Goal: Book appointment/travel/reservation

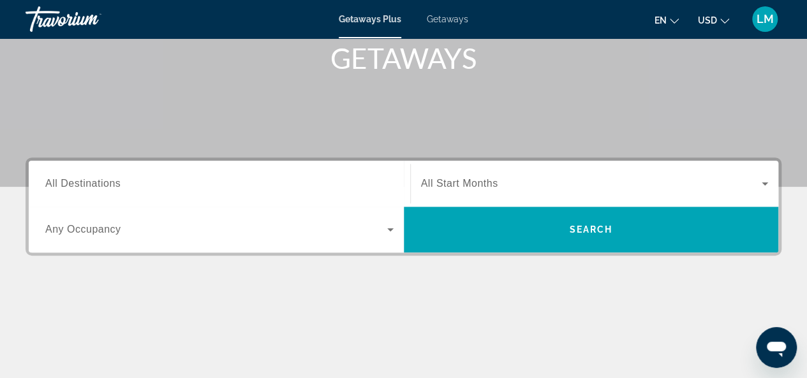
scroll to position [197, 0]
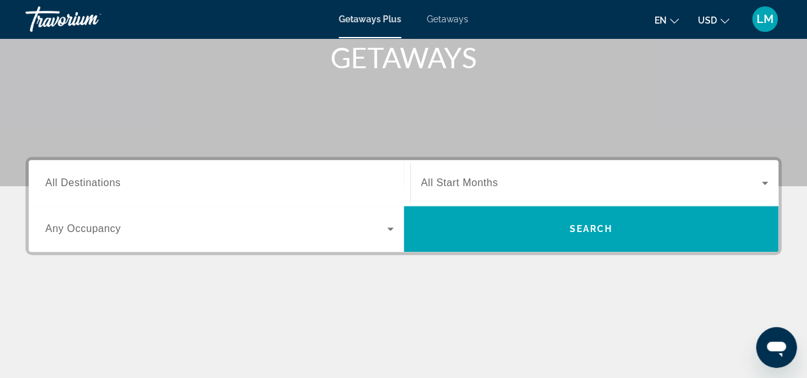
click at [278, 172] on div "Search widget" at bounding box center [219, 183] width 348 height 36
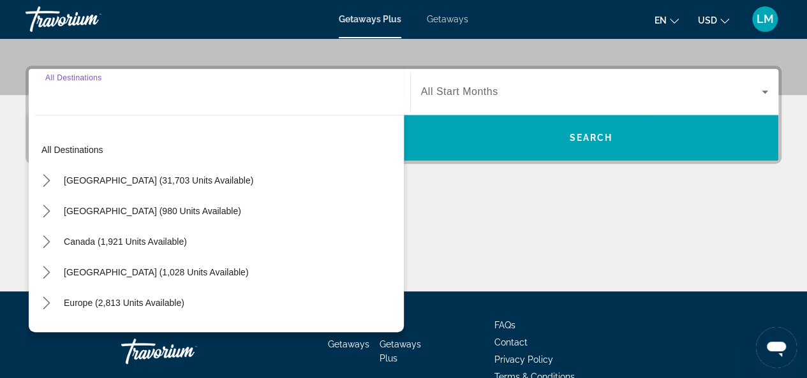
scroll to position [311, 0]
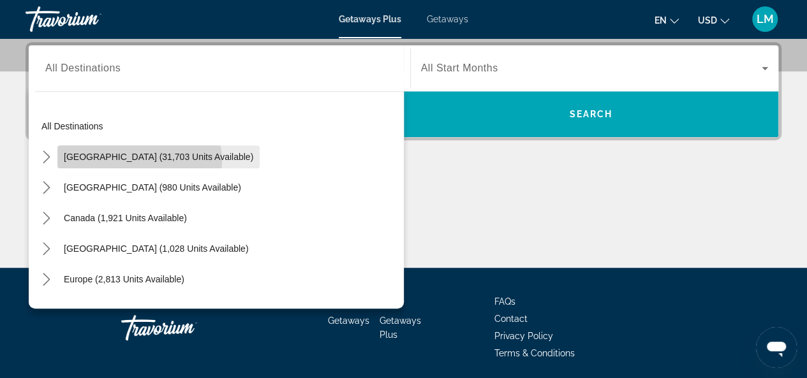
click at [137, 160] on span "[GEOGRAPHIC_DATA] (31,703 units available)" at bounding box center [158, 157] width 189 height 10
type input "**********"
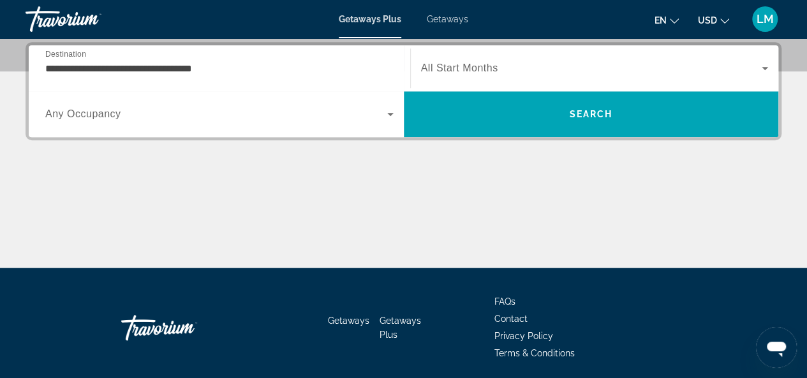
click at [479, 68] on span "All Start Months" at bounding box center [459, 68] width 77 height 11
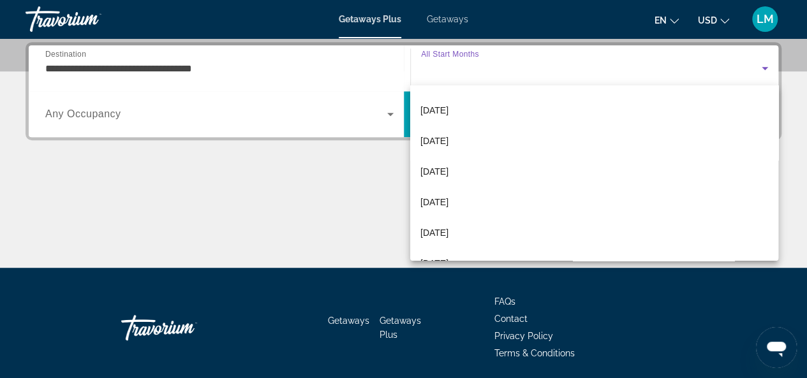
scroll to position [91, 0]
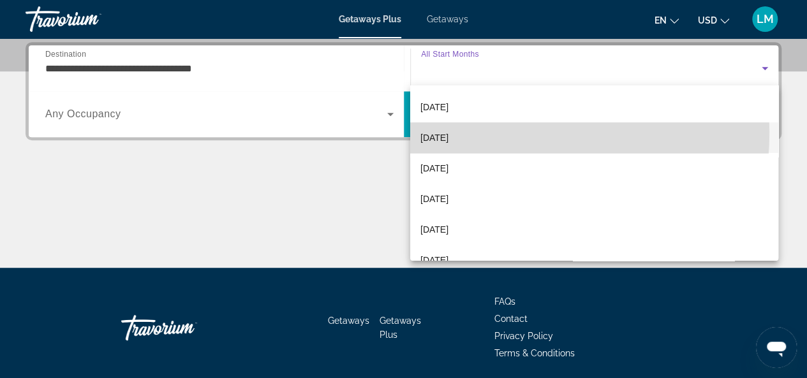
click at [449, 132] on span "[DATE]" at bounding box center [434, 137] width 28 height 15
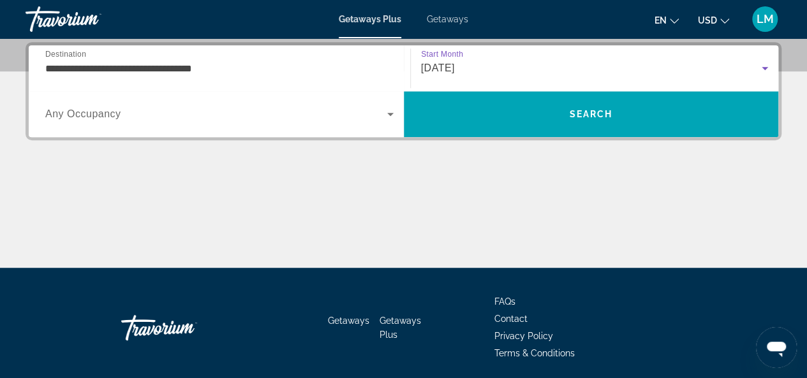
click at [161, 116] on span "Search widget" at bounding box center [216, 114] width 342 height 15
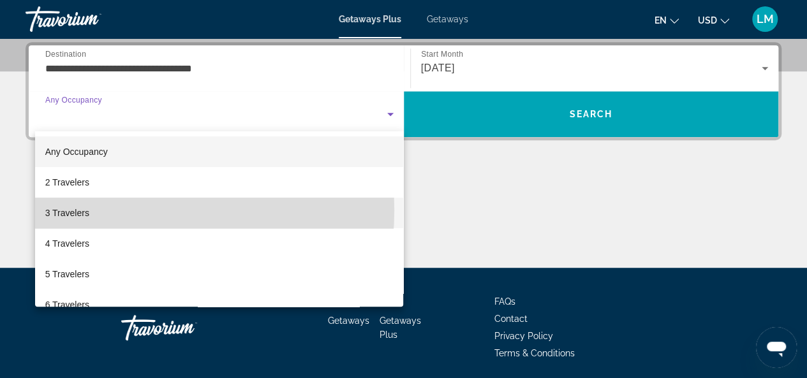
click at [108, 211] on mat-option "3 Travelers" at bounding box center [219, 213] width 369 height 31
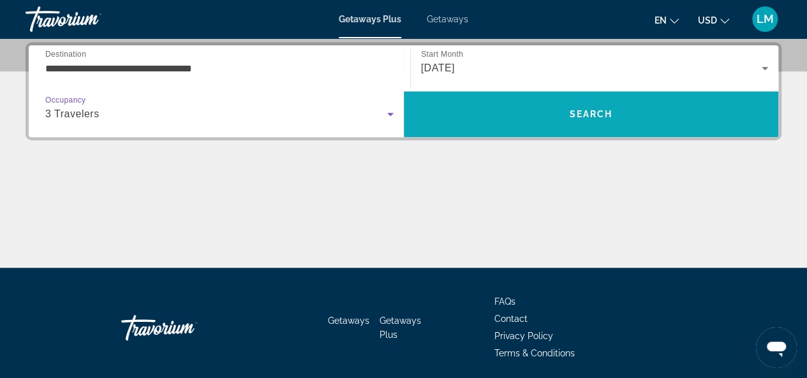
click at [512, 108] on span "Search" at bounding box center [591, 114] width 375 height 31
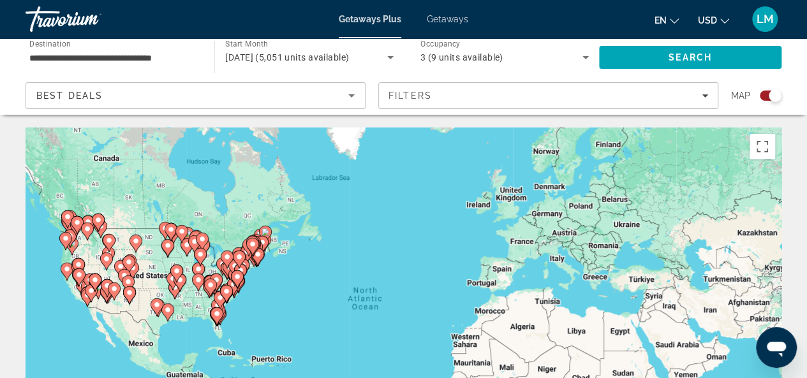
click at [610, 161] on div "To activate drag with keyboard, press Alt + Enter. Once in keyboard drag state,…" at bounding box center [404, 319] width 756 height 383
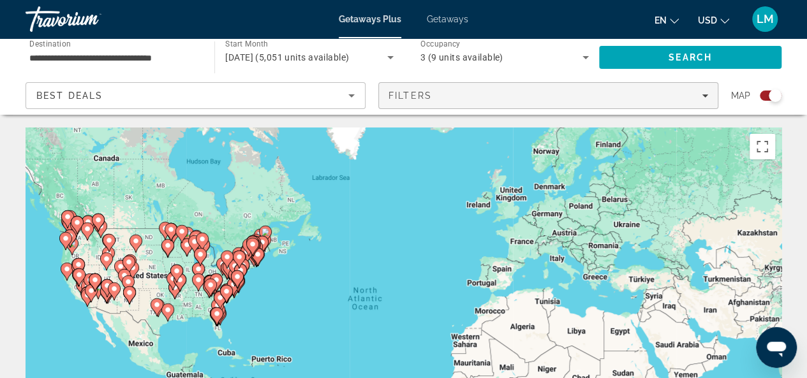
click at [702, 94] on icon "Filters" at bounding box center [705, 96] width 6 height 6
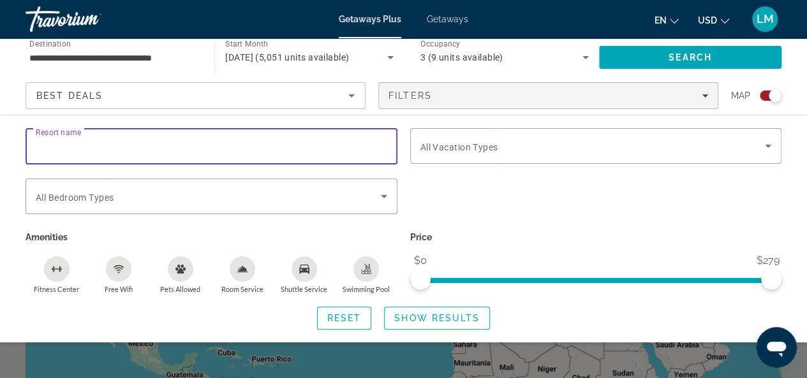
click at [135, 146] on input "Resort name" at bounding box center [212, 146] width 352 height 15
type input "**********"
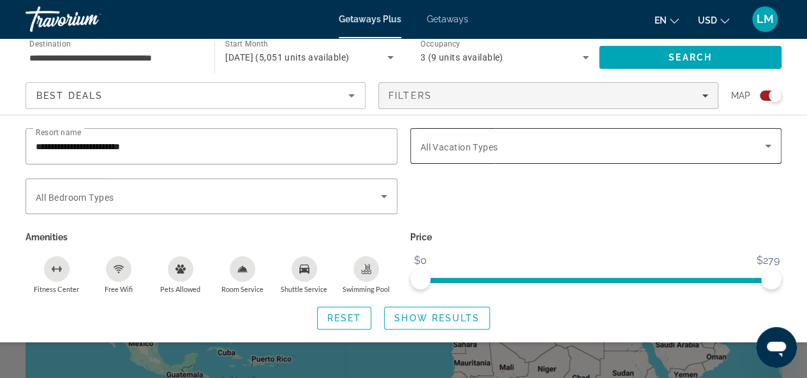
click at [491, 146] on span "All Vacation Types" at bounding box center [459, 147] width 78 height 10
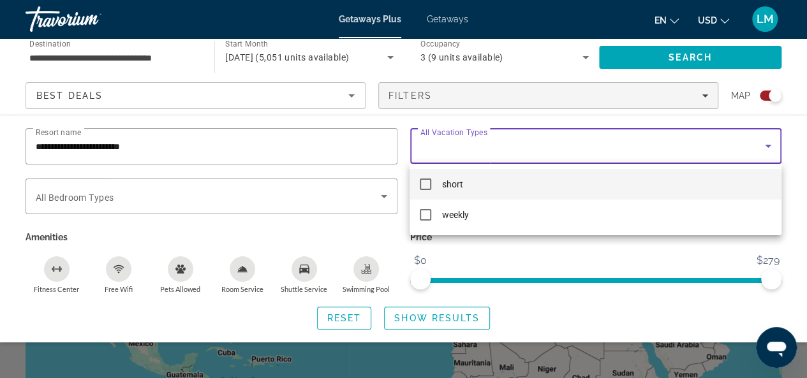
click at [342, 193] on div at bounding box center [403, 189] width 807 height 378
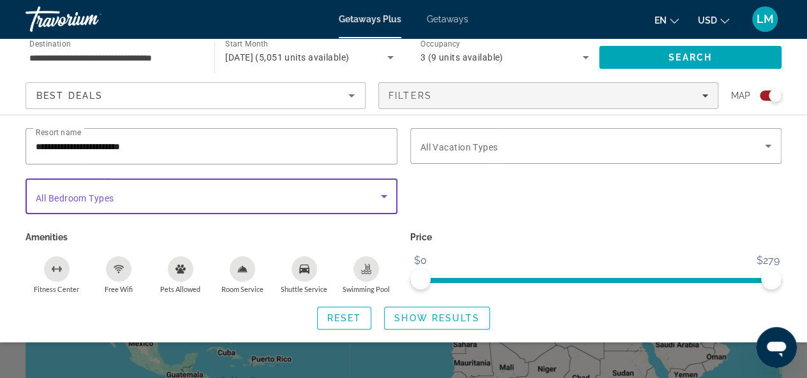
click at [342, 193] on span "Search widget" at bounding box center [208, 196] width 345 height 15
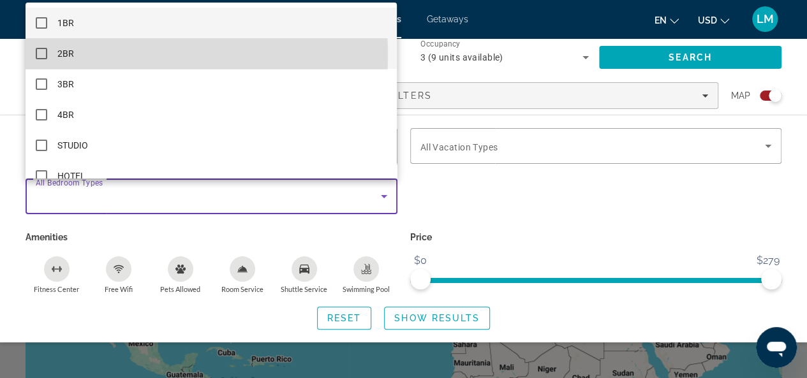
click at [44, 56] on mat-pseudo-checkbox at bounding box center [41, 53] width 11 height 11
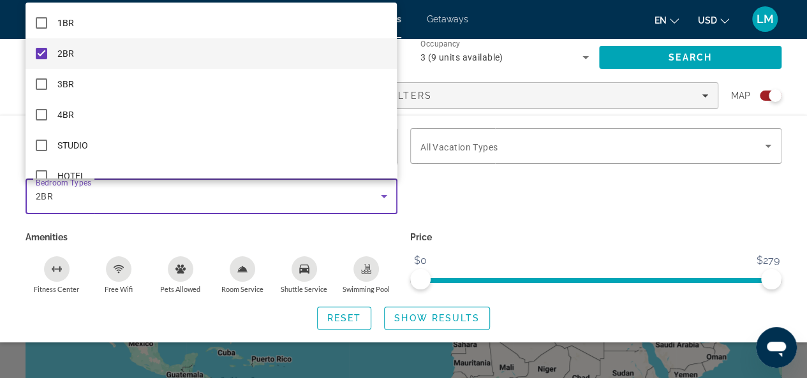
click at [383, 195] on div at bounding box center [403, 189] width 807 height 378
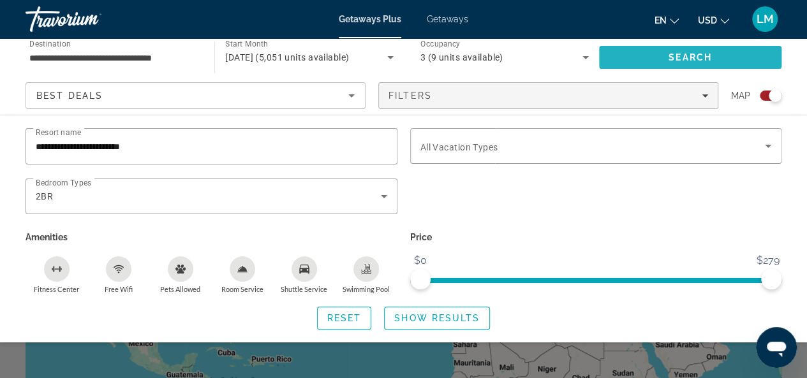
click at [693, 58] on span "Search" at bounding box center [690, 57] width 43 height 10
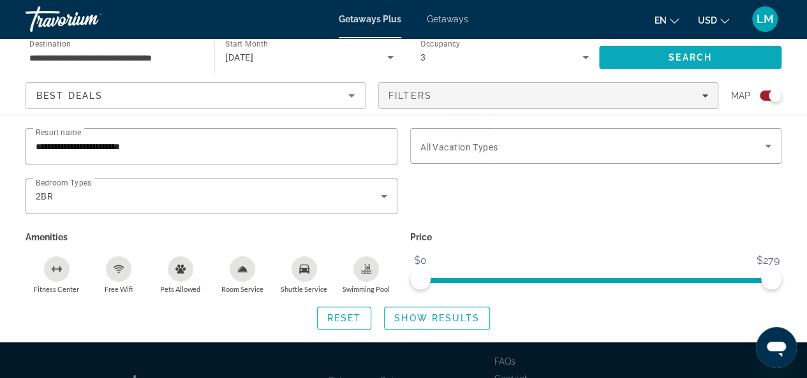
scroll to position [225, 0]
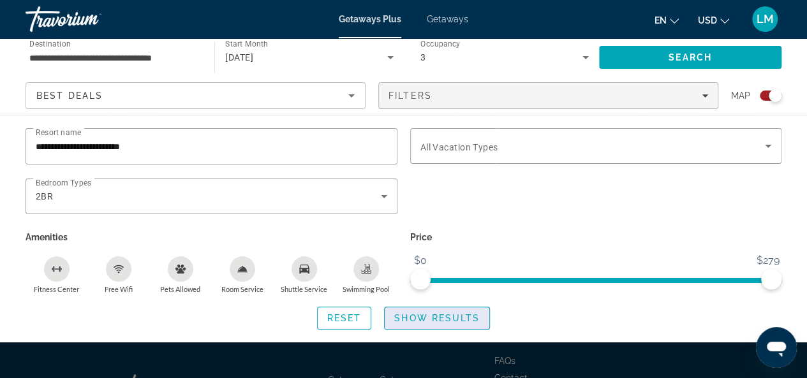
click at [433, 315] on span "Show Results" at bounding box center [436, 318] width 85 height 10
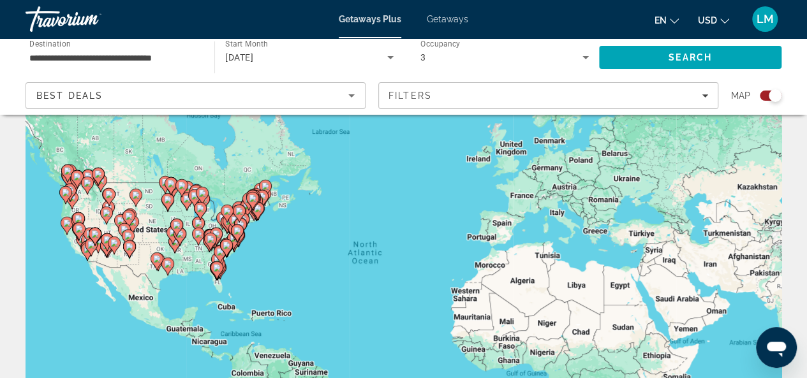
scroll to position [0, 0]
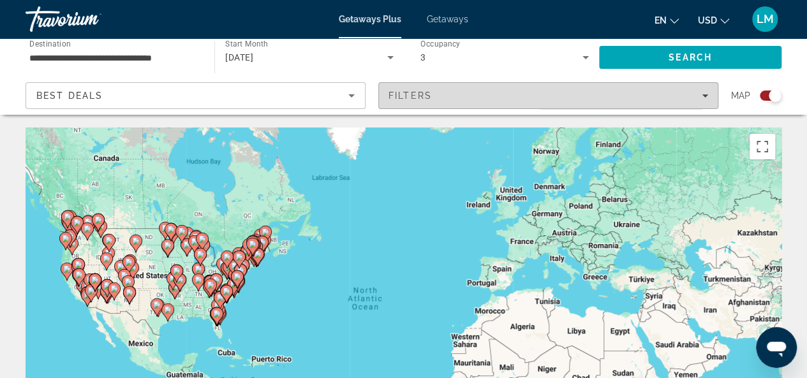
click at [700, 98] on div "Filters" at bounding box center [549, 96] width 320 height 10
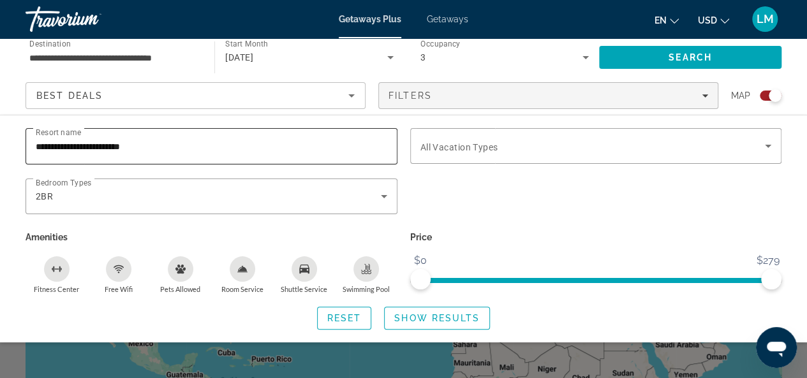
click at [181, 133] on div "**********" at bounding box center [212, 146] width 352 height 36
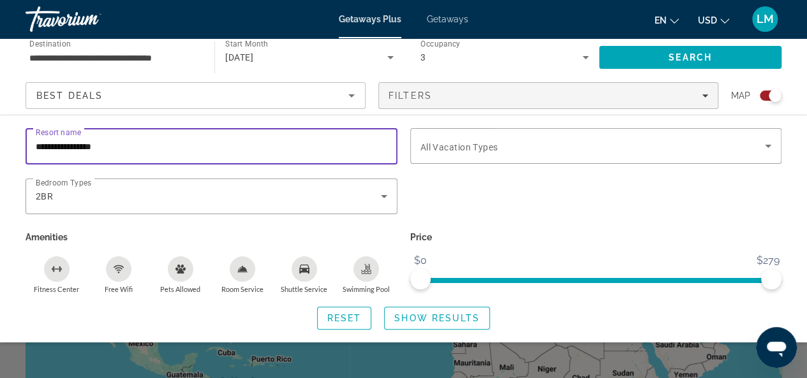
click at [181, 133] on div "**********" at bounding box center [212, 146] width 352 height 36
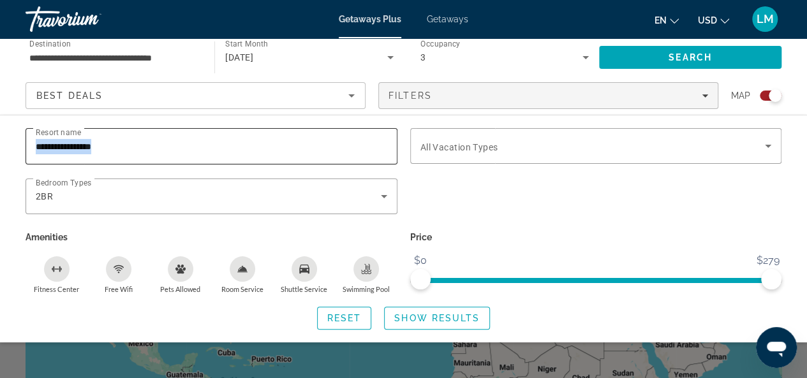
click at [181, 133] on div "**********" at bounding box center [212, 146] width 352 height 36
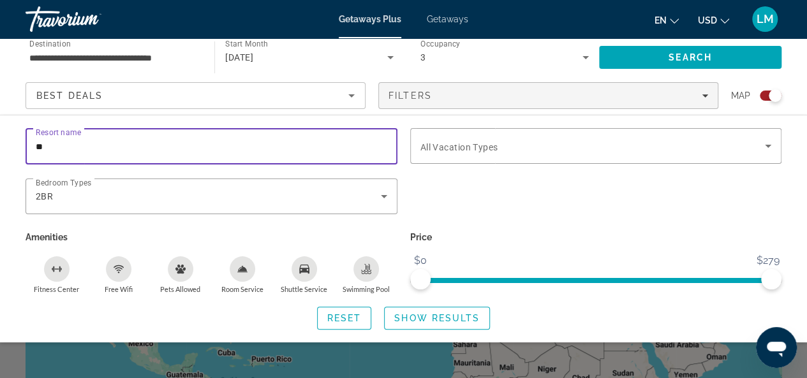
type input "*"
type input "*******"
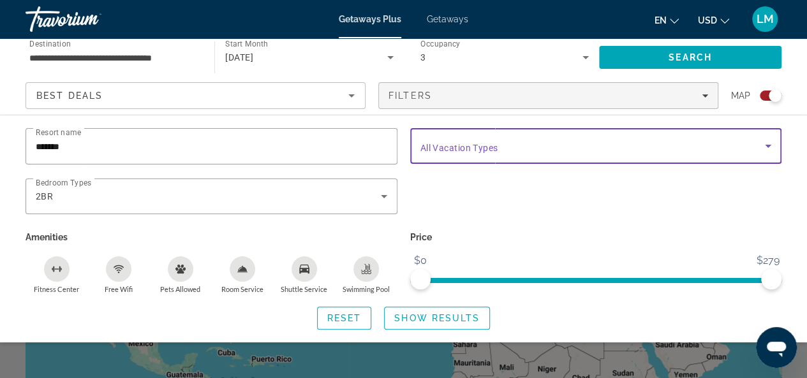
click at [771, 149] on icon "Search widget" at bounding box center [768, 145] width 15 height 15
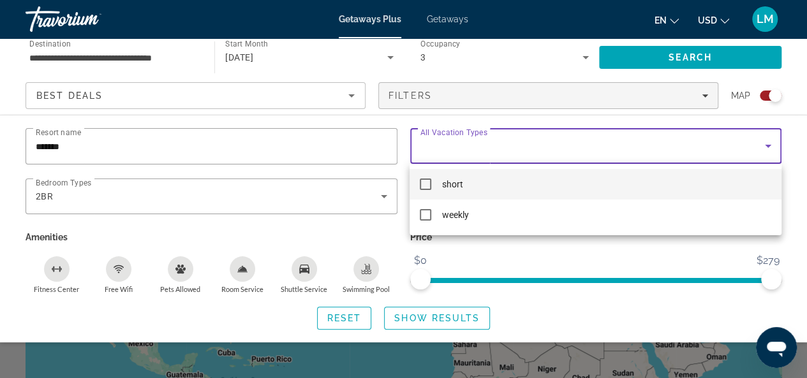
click at [771, 149] on div at bounding box center [403, 189] width 807 height 378
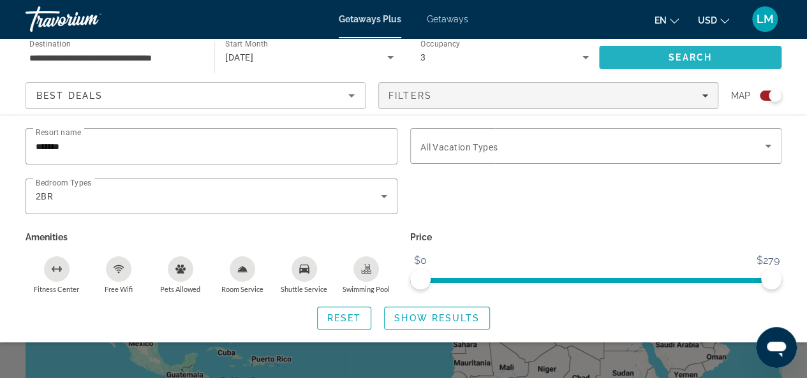
click at [704, 50] on span "Search" at bounding box center [690, 57] width 182 height 31
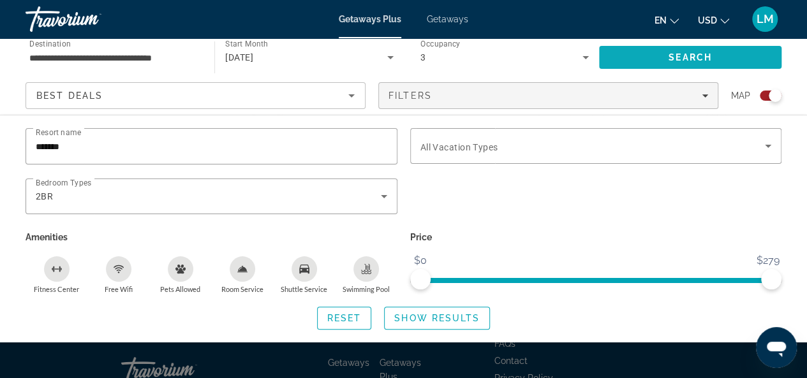
scroll to position [242, 0]
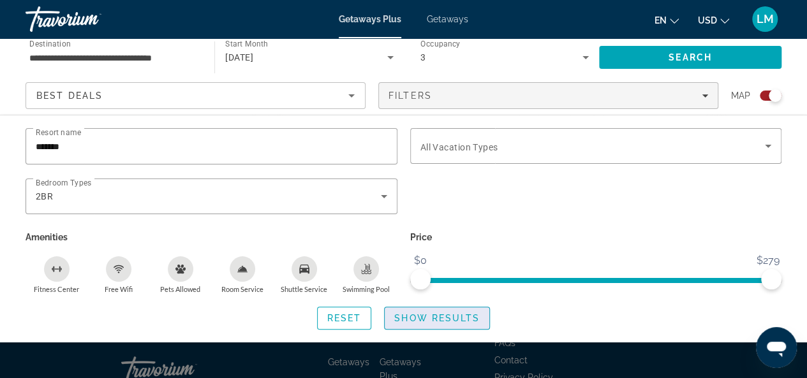
click at [430, 313] on span "Show Results" at bounding box center [436, 318] width 85 height 10
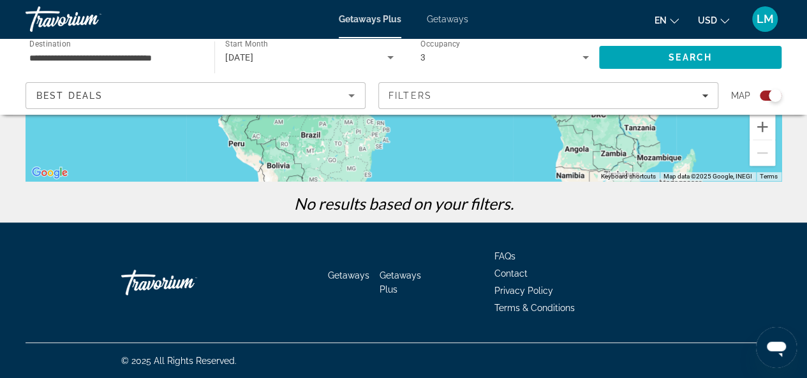
scroll to position [0, 0]
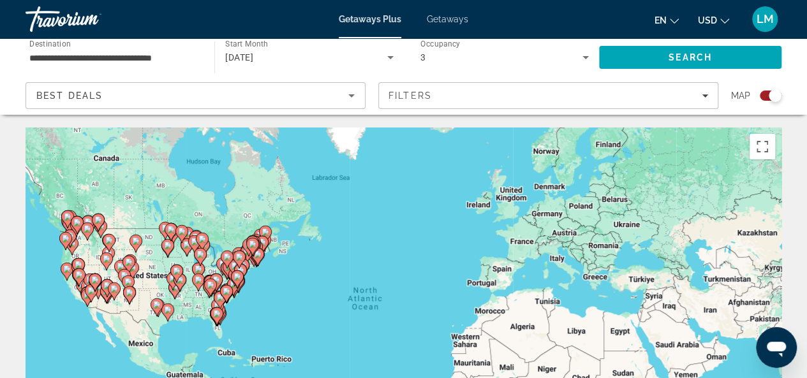
click at [352, 93] on icon "Sort by" at bounding box center [351, 95] width 15 height 15
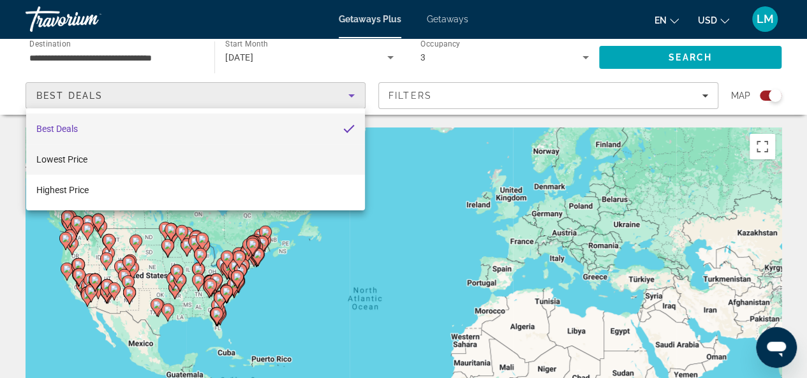
click at [213, 160] on mat-option "Lowest Price" at bounding box center [195, 159] width 339 height 31
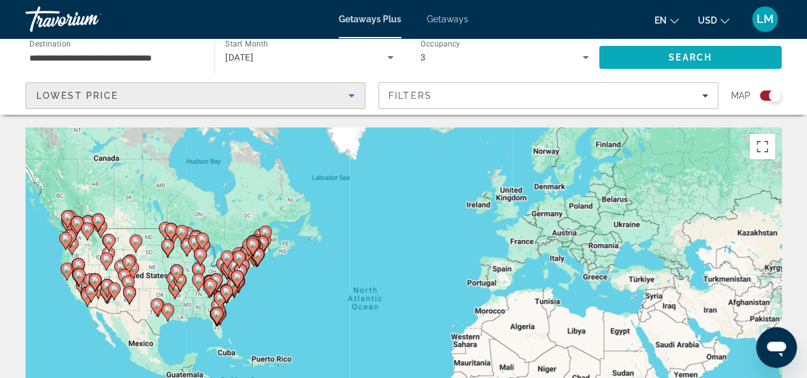
click at [633, 57] on span "Search" at bounding box center [690, 57] width 182 height 31
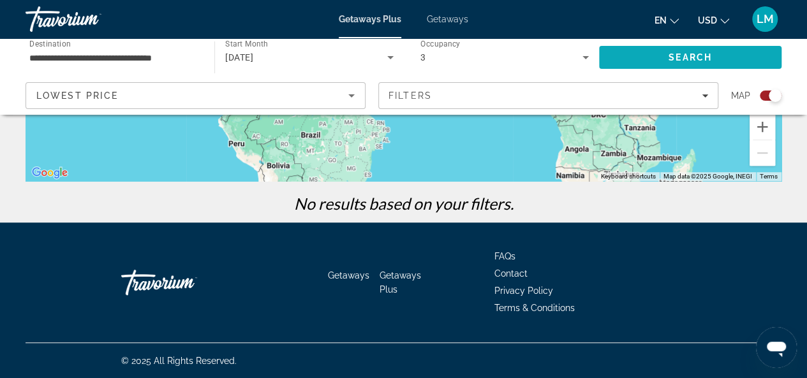
scroll to position [329, 0]
click at [389, 272] on span "Getaways Plus" at bounding box center [400, 283] width 41 height 24
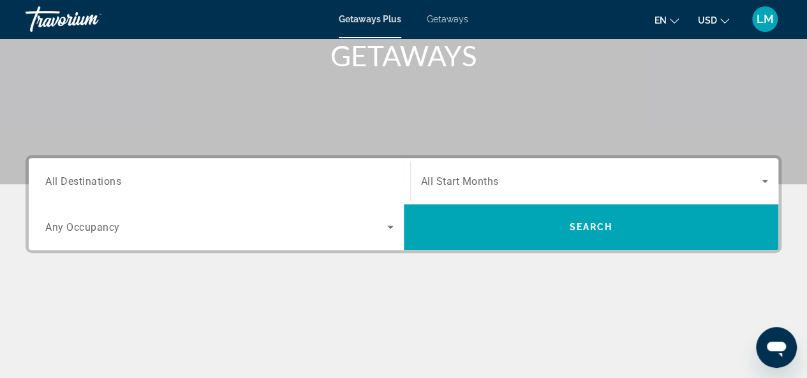
scroll to position [199, 0]
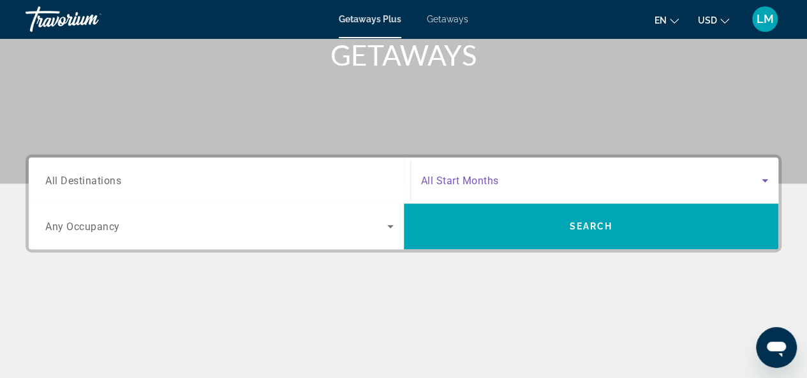
click at [505, 181] on span "Search widget" at bounding box center [591, 180] width 341 height 15
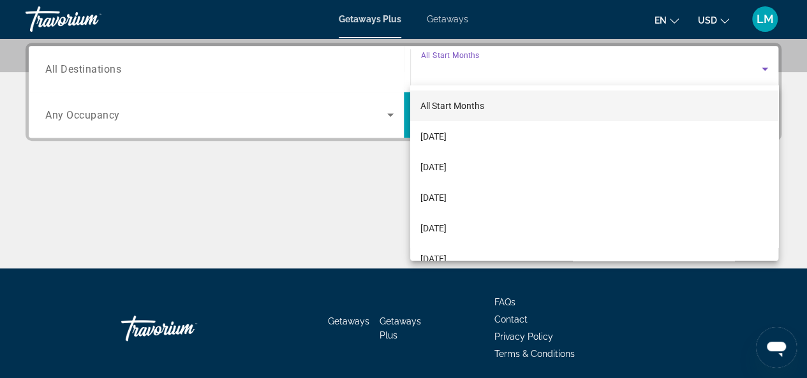
scroll to position [311, 0]
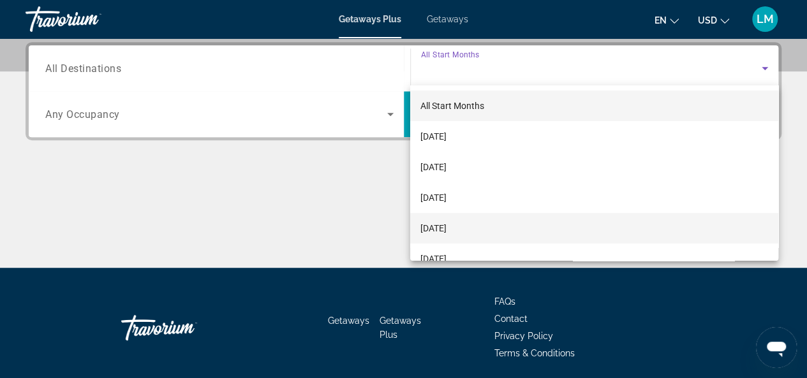
click at [447, 226] on span "[DATE]" at bounding box center [433, 228] width 26 height 15
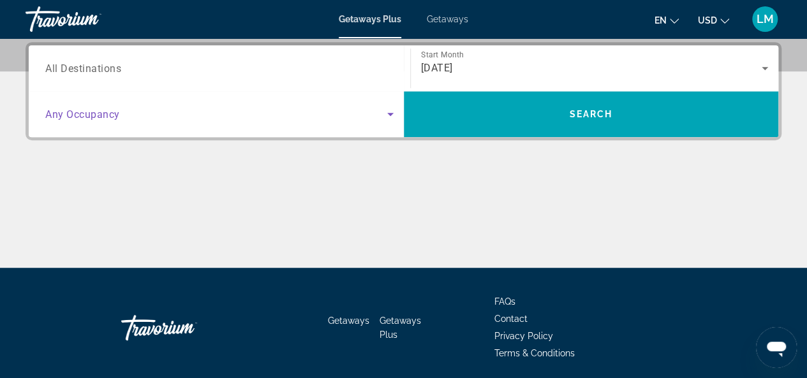
click at [227, 113] on span "Search widget" at bounding box center [216, 114] width 342 height 15
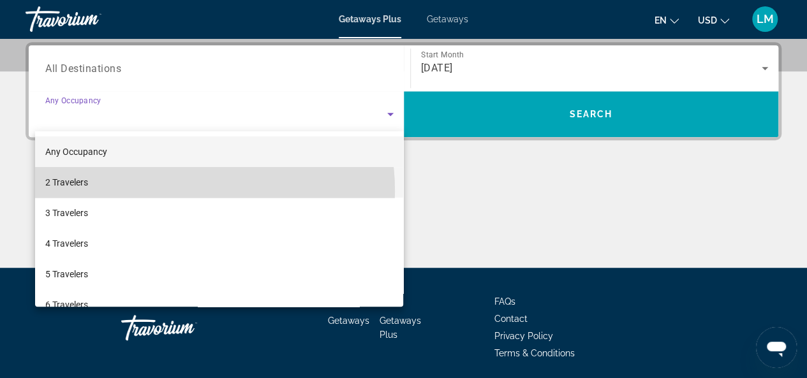
click at [162, 191] on mat-option "2 Travelers" at bounding box center [219, 182] width 369 height 31
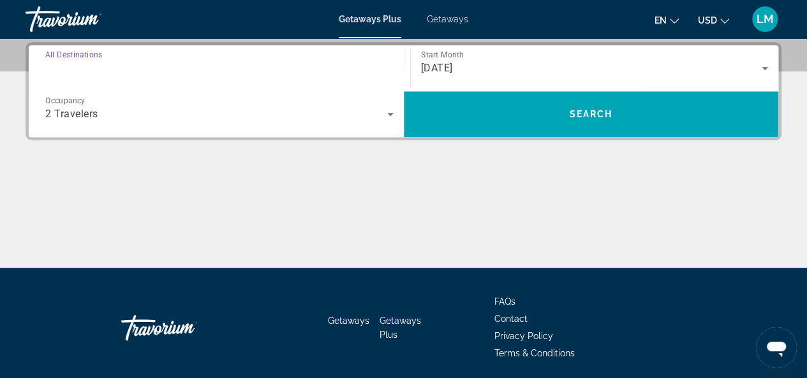
click at [241, 66] on input "Destination All Destinations" at bounding box center [219, 68] width 348 height 15
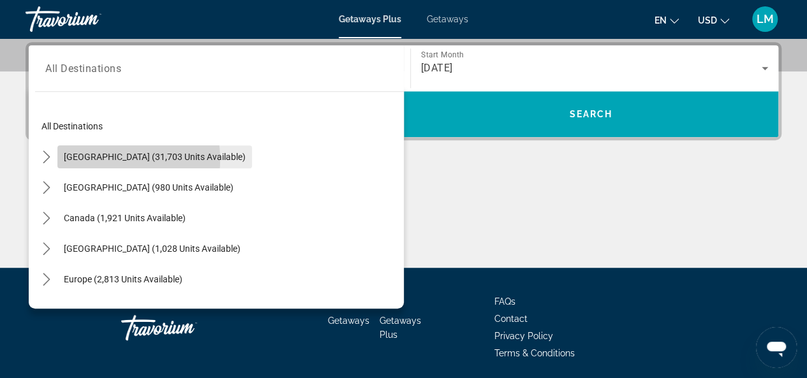
click at [83, 159] on span "[GEOGRAPHIC_DATA] (31,703 units available)" at bounding box center [155, 157] width 182 height 10
type input "**********"
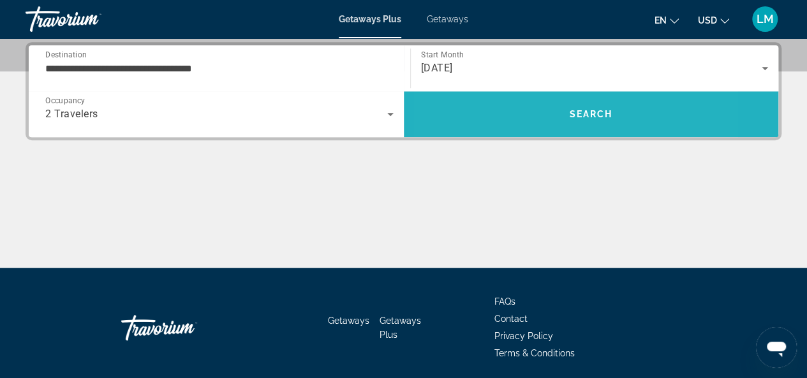
click at [516, 117] on span "Search" at bounding box center [591, 114] width 375 height 31
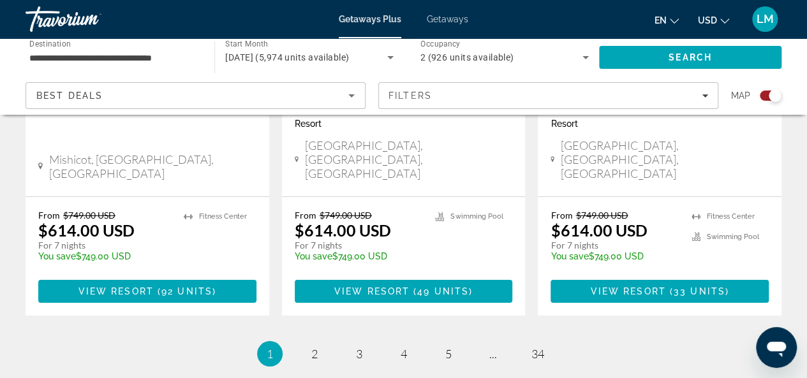
scroll to position [2125, 0]
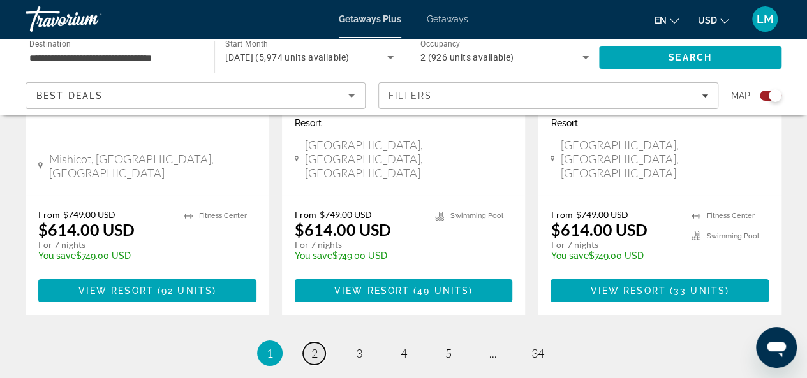
click at [315, 346] on span "2" at bounding box center [314, 353] width 6 height 14
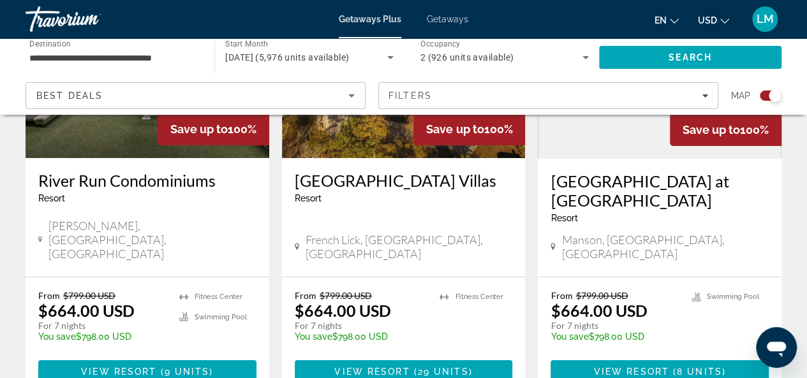
scroll to position [2091, 0]
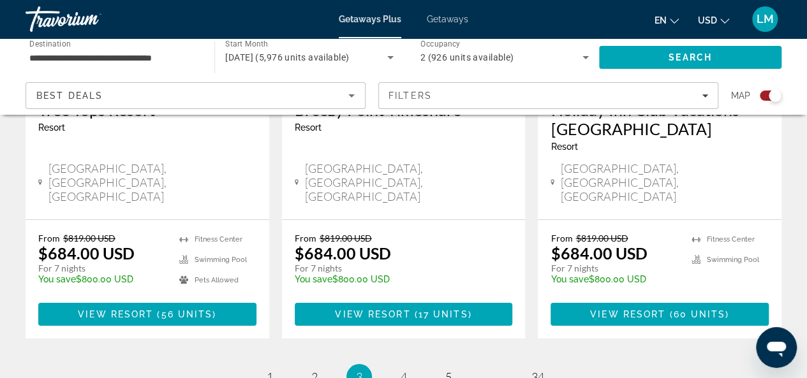
scroll to position [2176, 0]
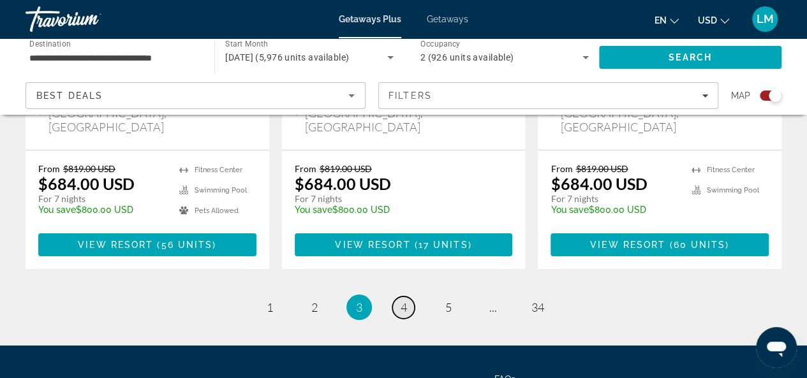
click at [406, 301] on span "4" at bounding box center [404, 308] width 6 height 14
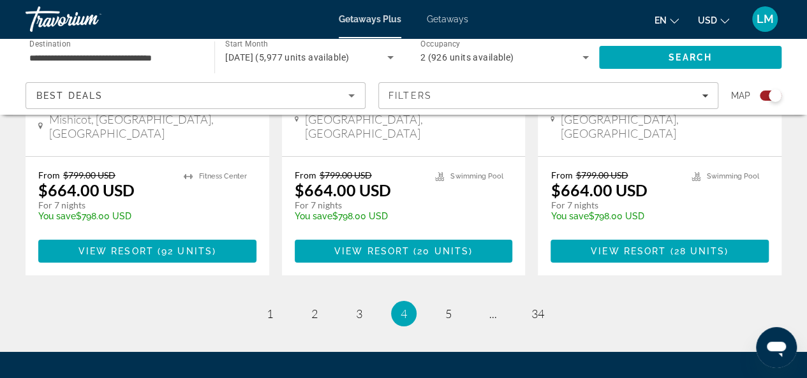
scroll to position [2164, 0]
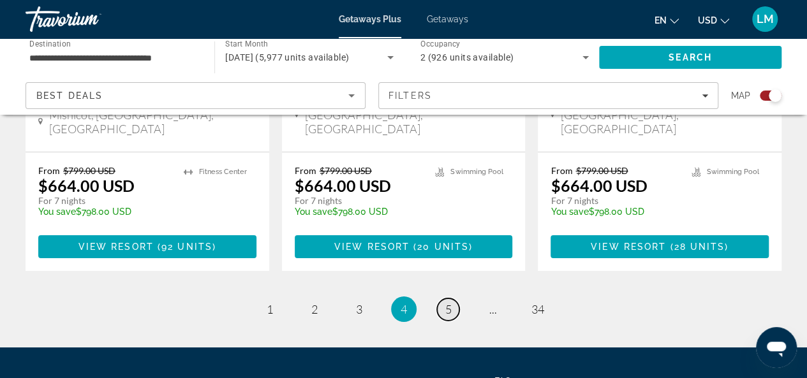
click at [447, 302] on span "5" at bounding box center [448, 309] width 6 height 14
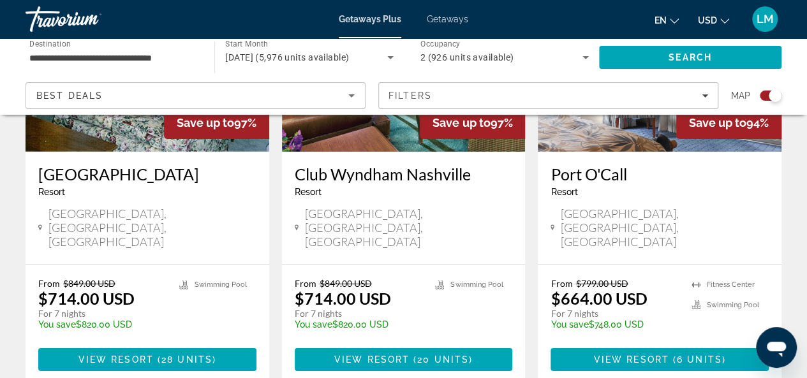
scroll to position [2051, 0]
